Goal: Transaction & Acquisition: Register for event/course

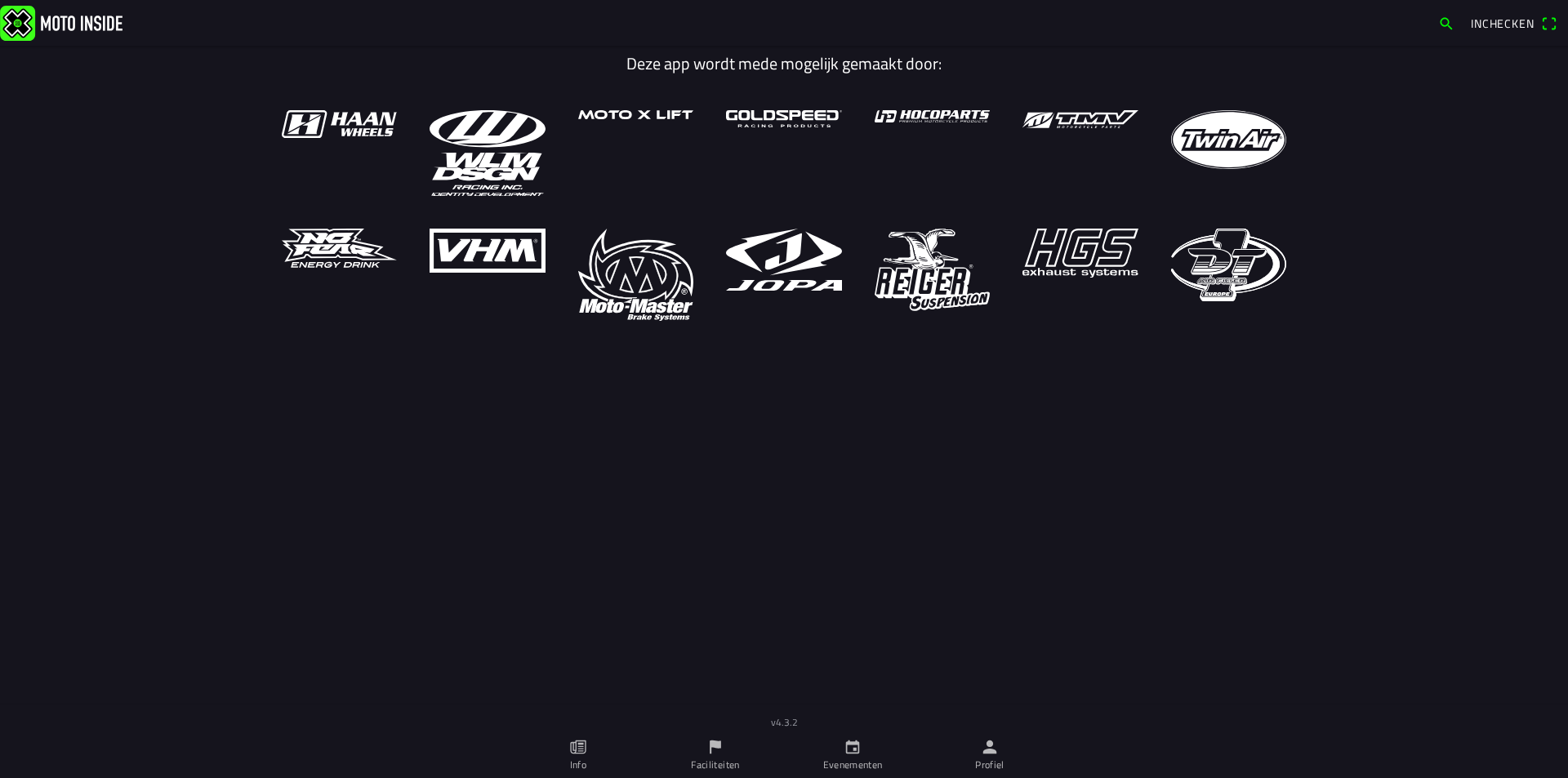
click at [845, 749] on icon "calendar" at bounding box center [852, 747] width 18 height 18
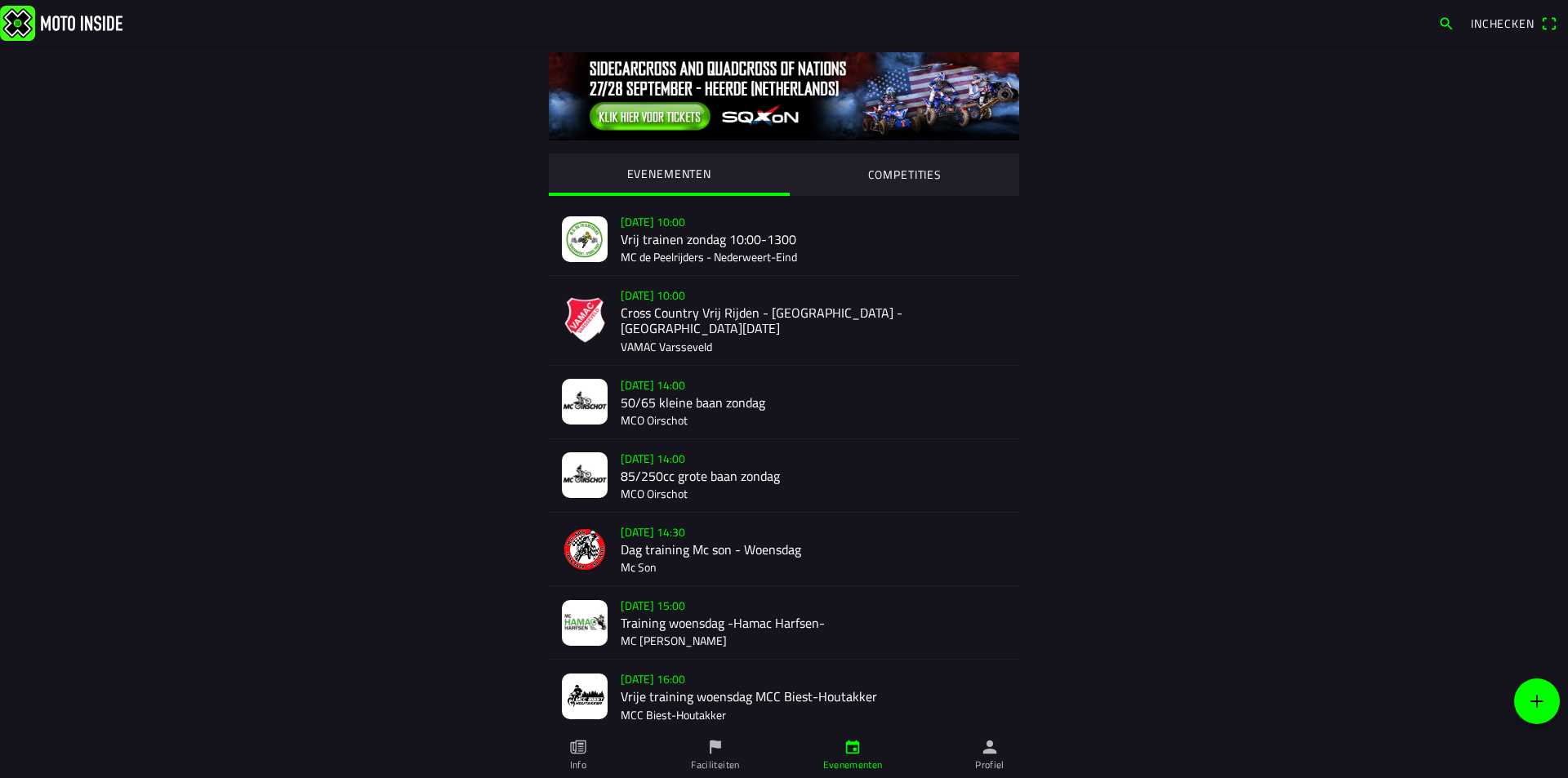
click at [740, 315] on div "[DATE] 10:00 Cross Country Vrij Rijden - [GEOGRAPHIC_DATA] - [GEOGRAPHIC_DATA][…" at bounding box center [814, 319] width 385 height 88
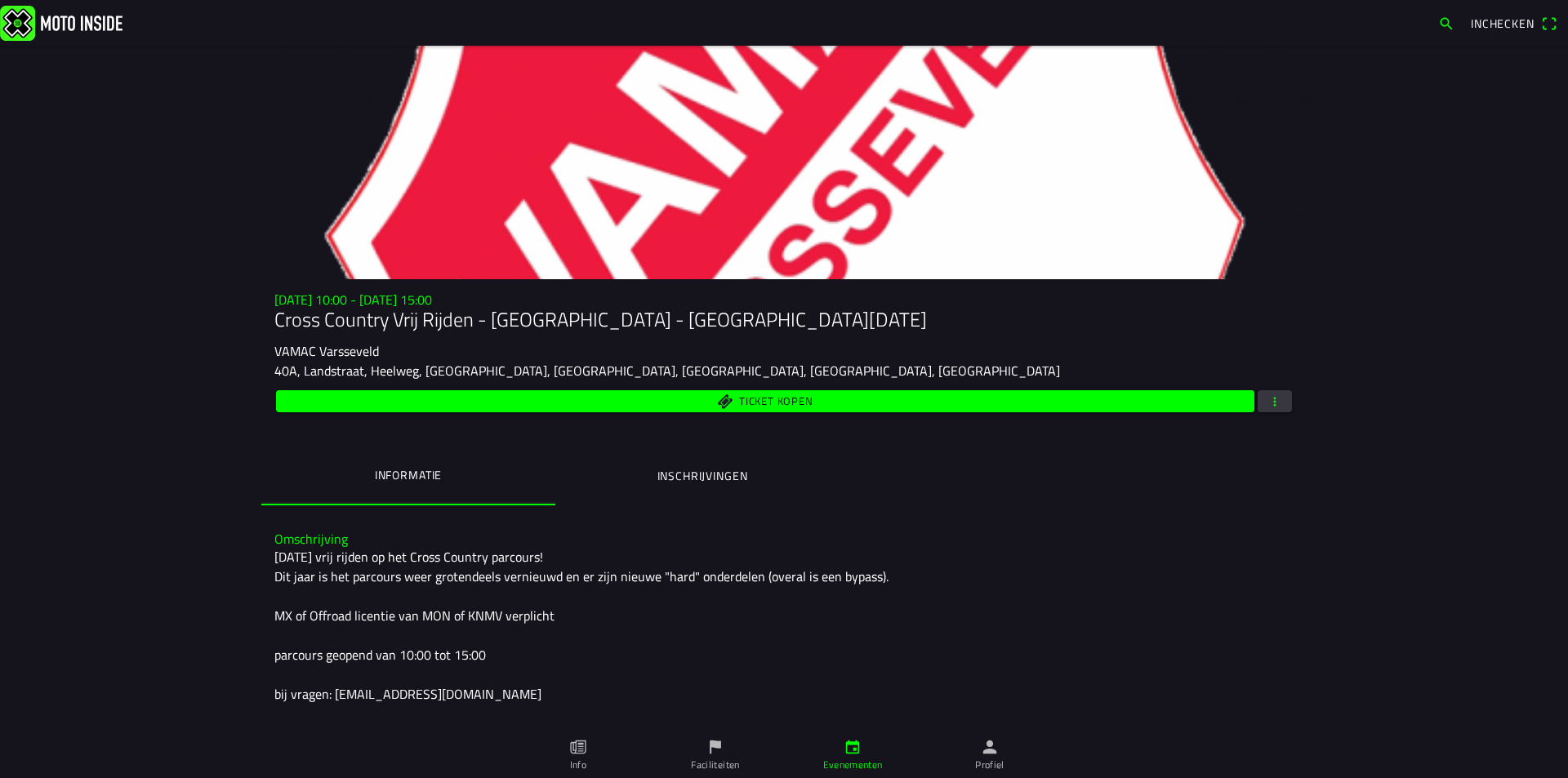
click at [1271, 389] on div "Ticket kopen" at bounding box center [784, 401] width 1019 height 29
click at [1274, 399] on span "button" at bounding box center [1274, 401] width 15 height 22
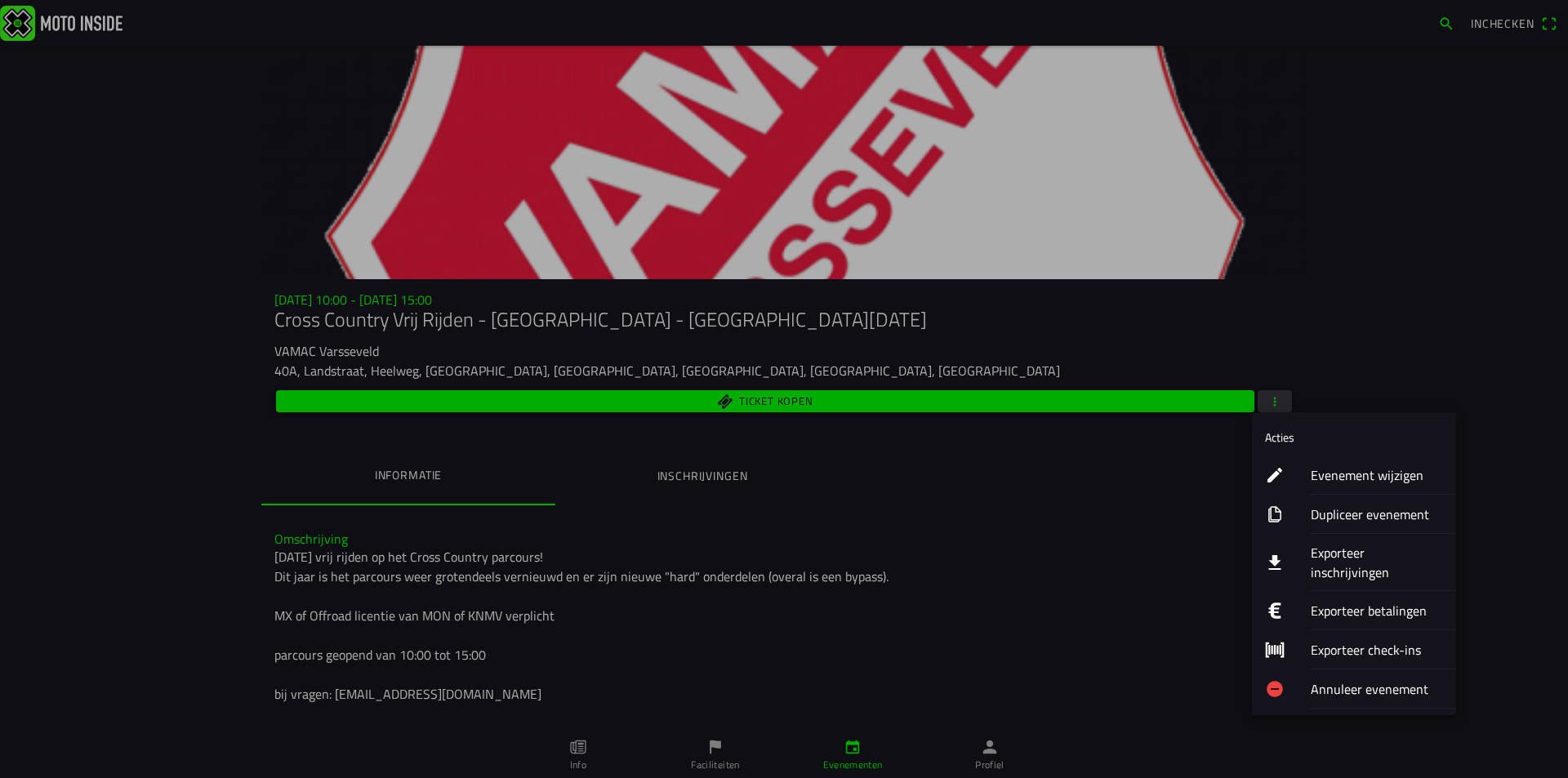
click at [1378, 552] on ion-label "Exporteer inschrijvingen" at bounding box center [1377, 563] width 133 height 39
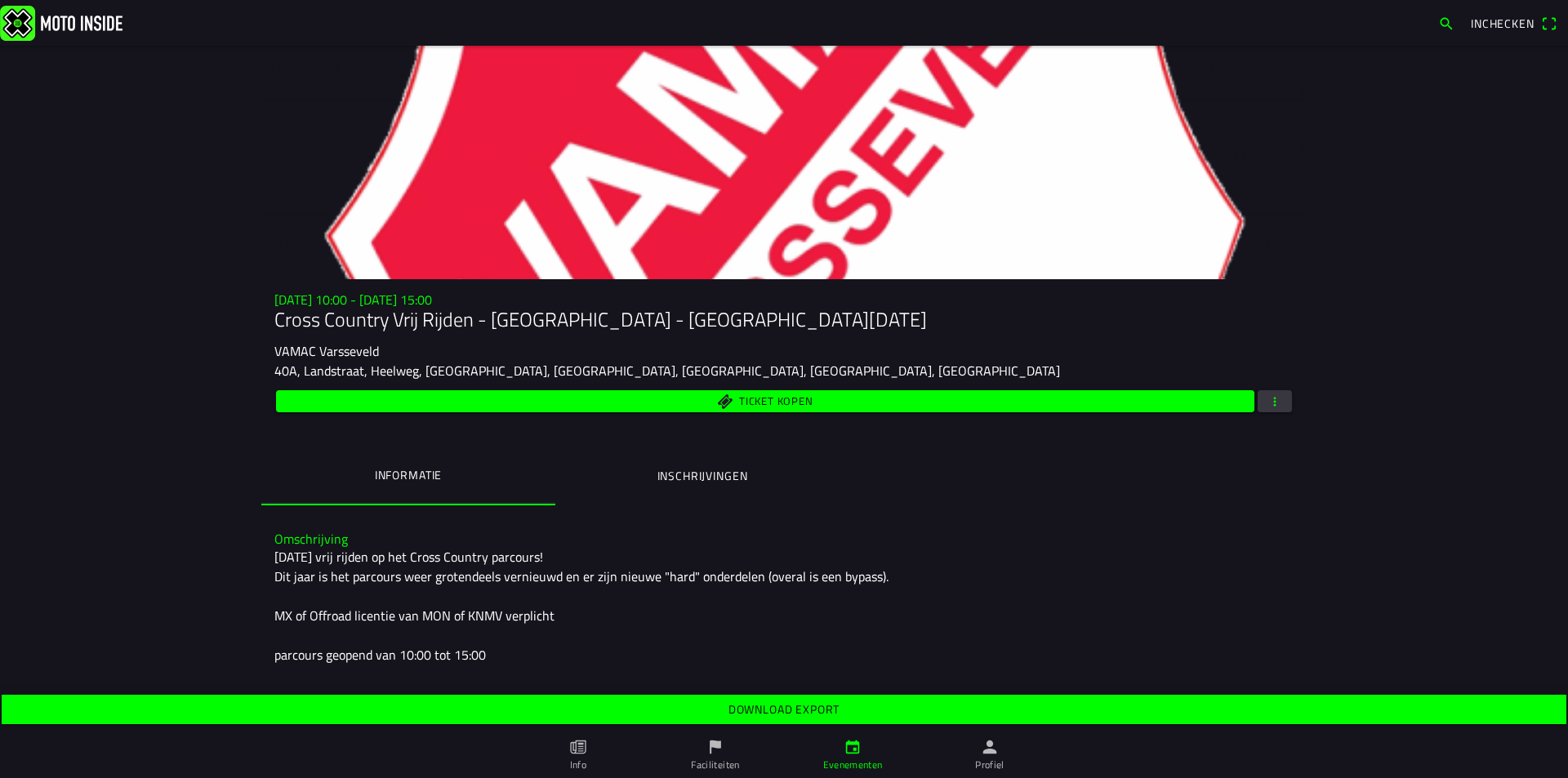
click at [871, 712] on span "Download export" at bounding box center [783, 710] width 1539 height 30
